Goal: Task Accomplishment & Management: Manage account settings

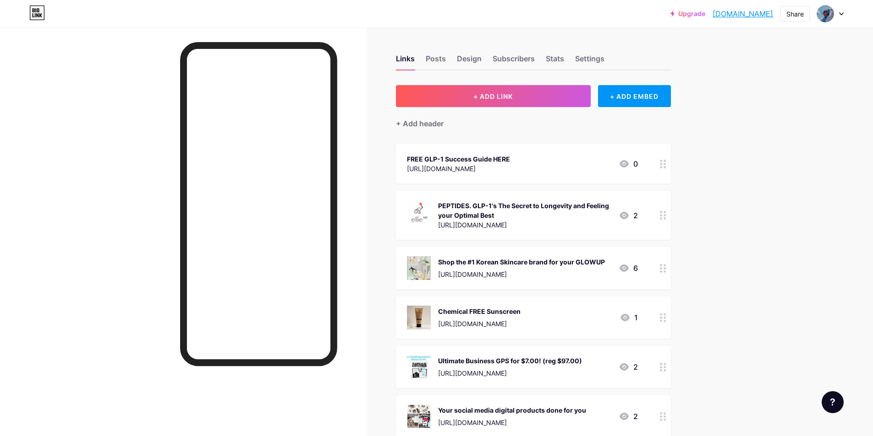
click at [455, 160] on div "FREE GLP-1 Success Guide HERE" at bounding box center [458, 159] width 103 height 10
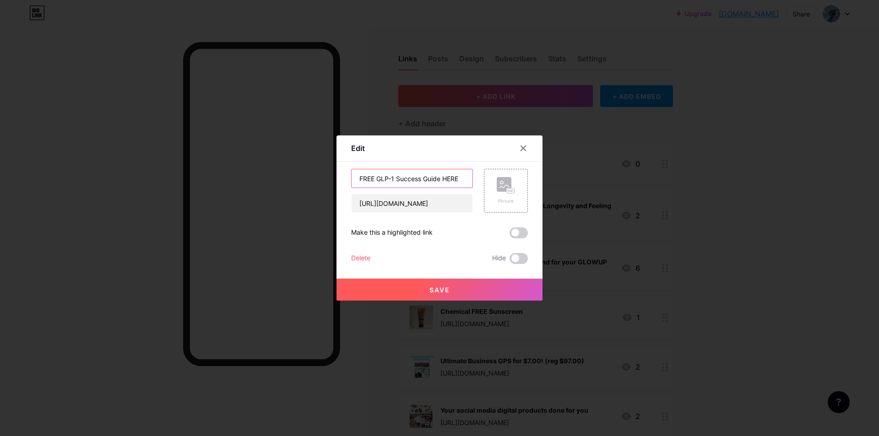
drag, startPoint x: 463, startPoint y: 180, endPoint x: 351, endPoint y: 178, distance: 112.2
click at [351, 178] on div "Edit Content YouTube Play YouTube video without leaving your page. ADD Vimeo Pl…" at bounding box center [440, 218] width 206 height 165
click at [523, 148] on icon at bounding box center [523, 148] width 7 height 7
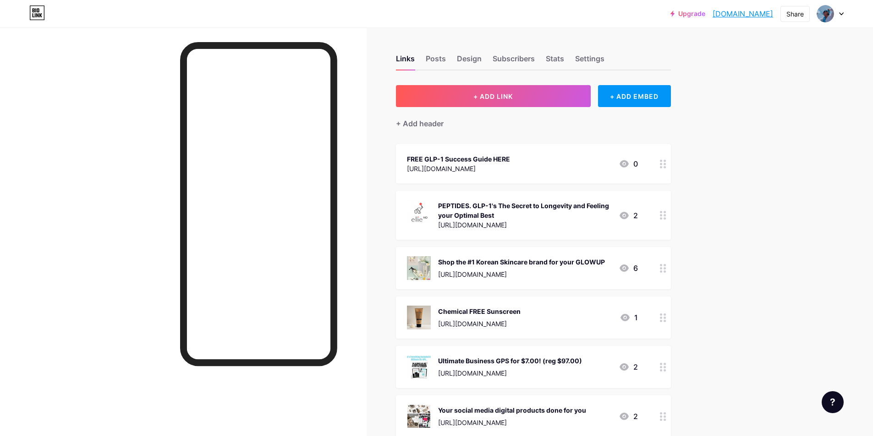
click at [472, 159] on div "FREE GLP-1 Success Guide HERE" at bounding box center [458, 159] width 103 height 10
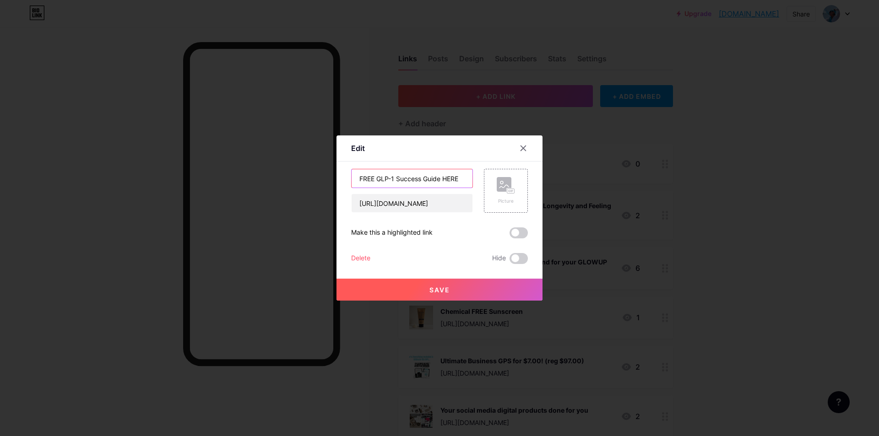
drag, startPoint x: 464, startPoint y: 179, endPoint x: 356, endPoint y: 180, distance: 107.6
click at [356, 180] on input "FREE GLP-1 Success Guide HERE" at bounding box center [412, 178] width 121 height 18
click at [374, 177] on input "Your Midlife Comeback Guide" at bounding box center [412, 178] width 121 height 18
type input "Your FREE Midlife Comeback Guide"
click at [446, 289] on span "Save" at bounding box center [440, 290] width 21 height 8
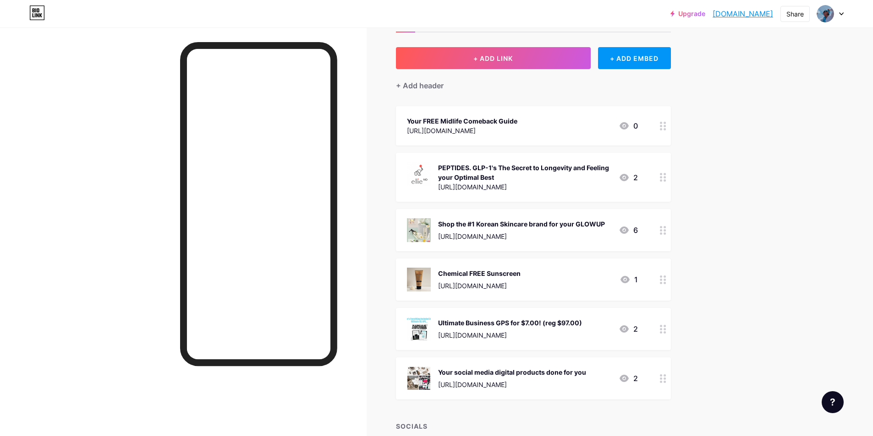
scroll to position [7, 0]
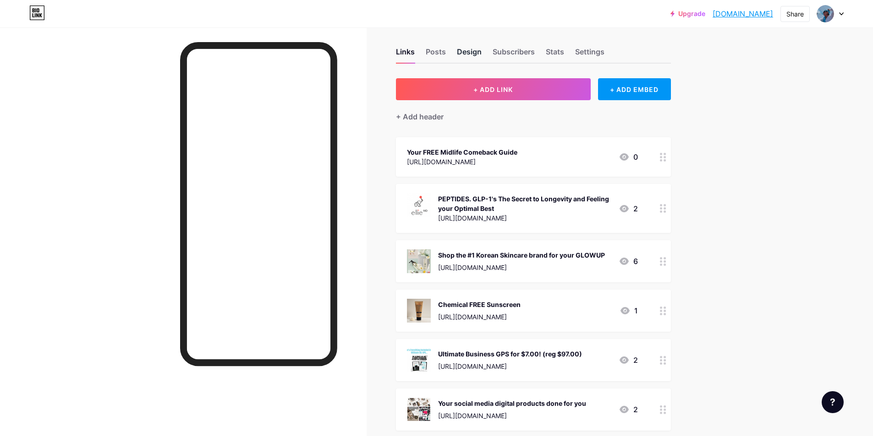
click at [472, 52] on div "Design" at bounding box center [469, 54] width 25 height 16
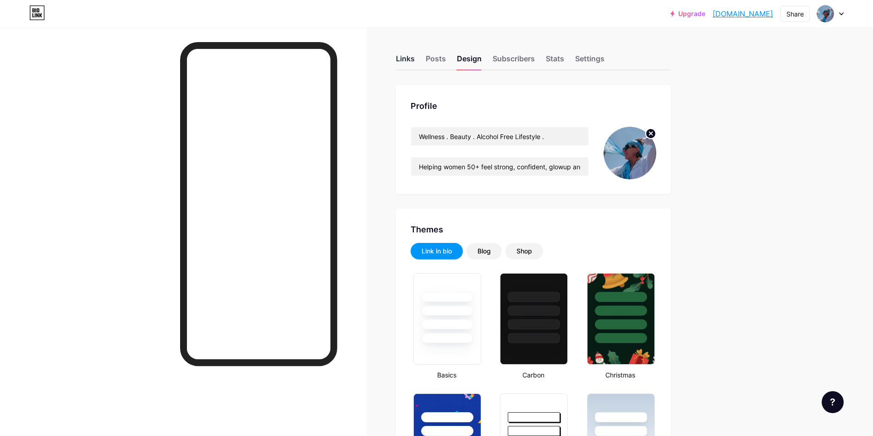
click at [406, 57] on div "Links" at bounding box center [405, 61] width 19 height 16
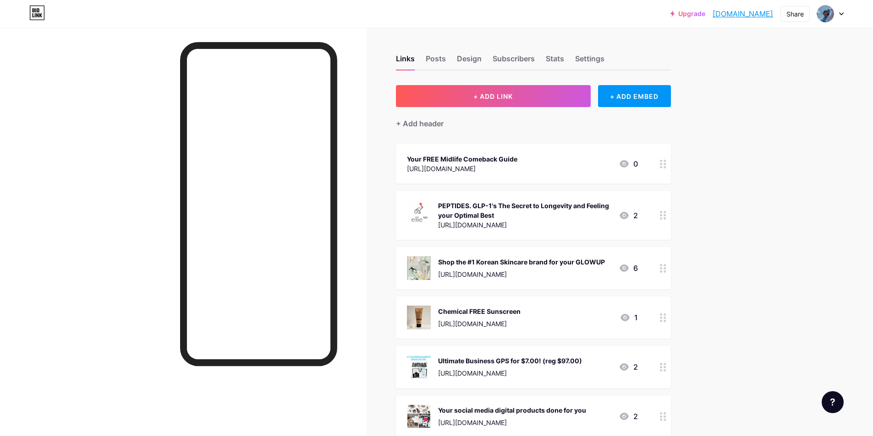
click at [472, 165] on div "[URL][DOMAIN_NAME]" at bounding box center [462, 169] width 110 height 10
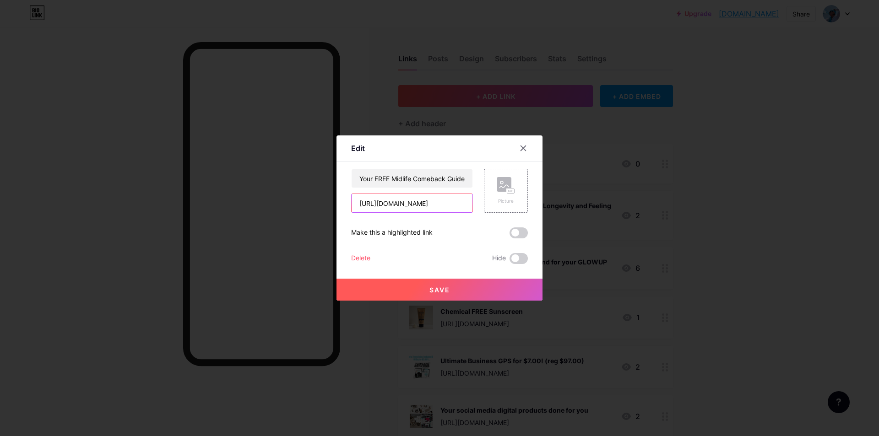
scroll to position [0, 18]
drag, startPoint x: 359, startPoint y: 204, endPoint x: 478, endPoint y: 212, distance: 119.4
click at [478, 212] on div "Your FREE Midlife Comeback Guide [URL][DOMAIN_NAME] Picture" at bounding box center [439, 191] width 177 height 44
paste input "[URL][DOMAIN_NAME]"
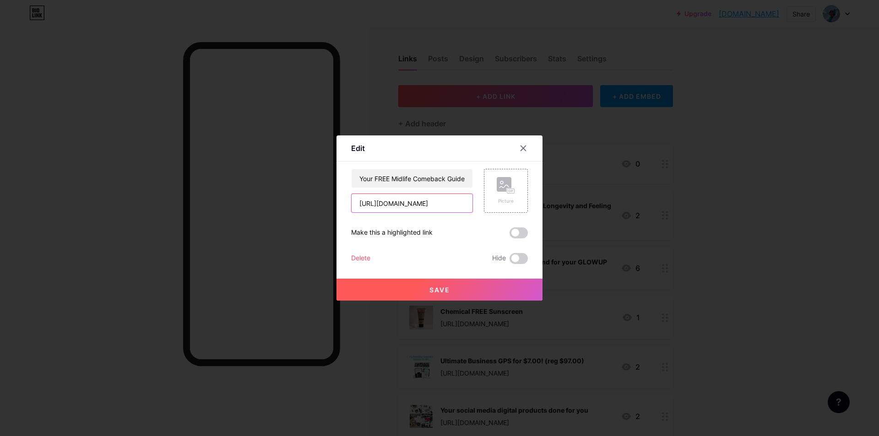
scroll to position [0, 18]
type input "[URL][DOMAIN_NAME]"
click at [426, 289] on button "Save" at bounding box center [440, 290] width 206 height 22
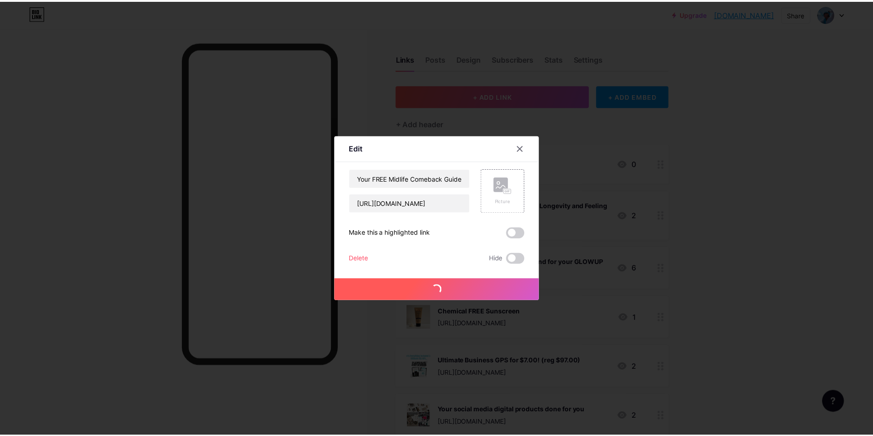
scroll to position [0, 0]
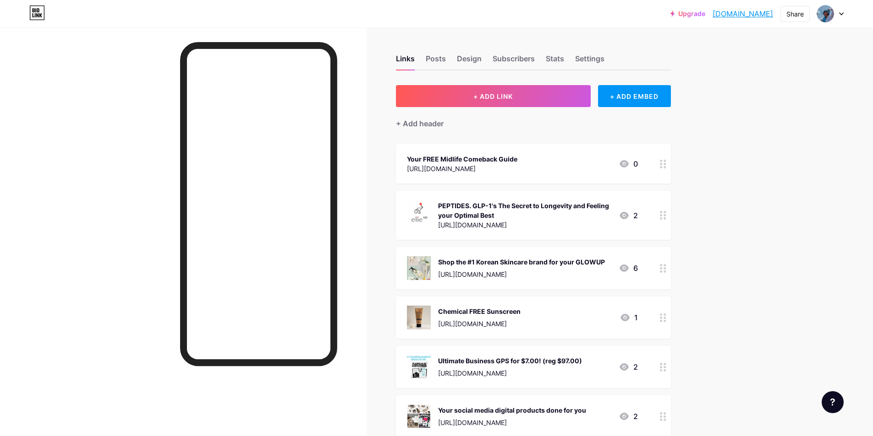
click at [463, 164] on div "[URL][DOMAIN_NAME]" at bounding box center [462, 169] width 110 height 10
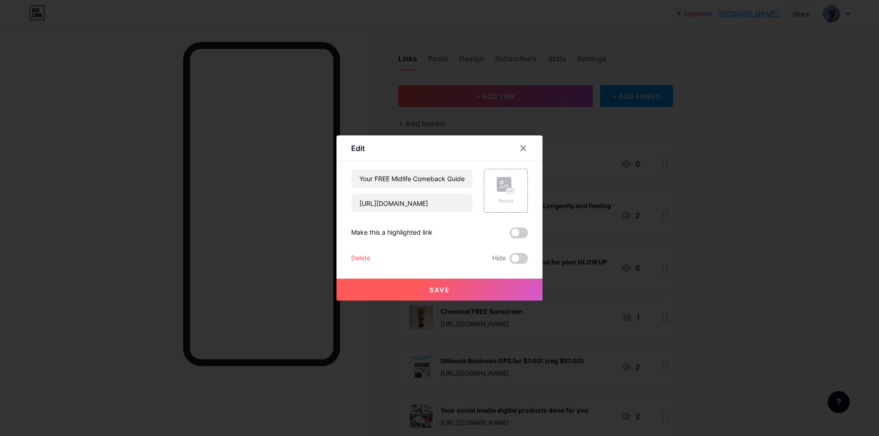
click at [423, 289] on button "Save" at bounding box center [440, 290] width 206 height 22
